Goal: Navigation & Orientation: Find specific page/section

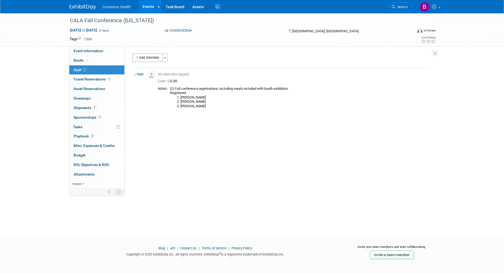
click at [150, 6] on link "Events" at bounding box center [148, 6] width 19 height 13
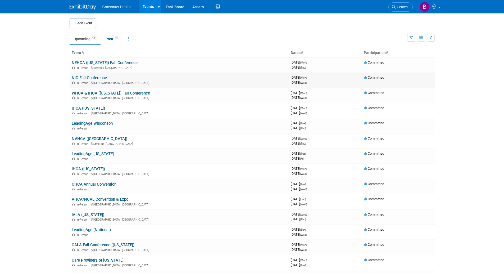
click at [98, 79] on link "NIC Fall Conference" at bounding box center [89, 77] width 35 height 5
